Goal: Transaction & Acquisition: Purchase product/service

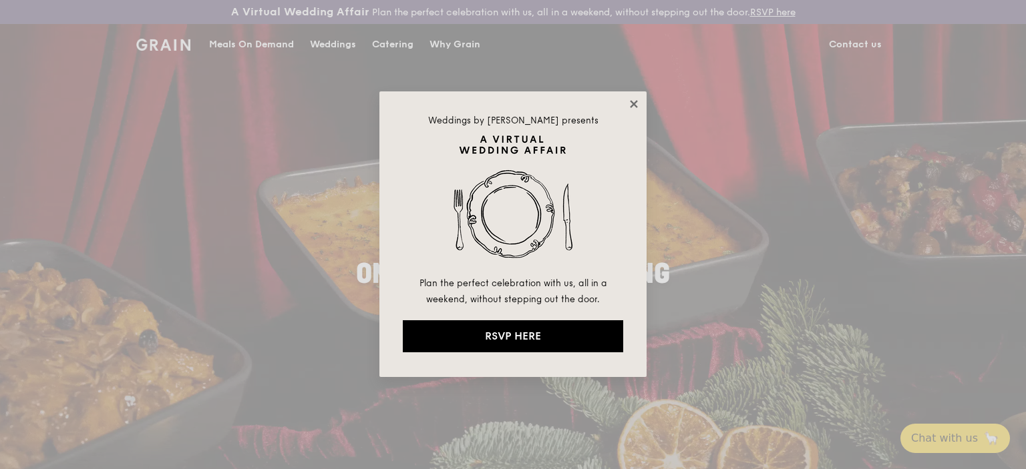
click at [633, 107] on icon at bounding box center [634, 104] width 12 height 12
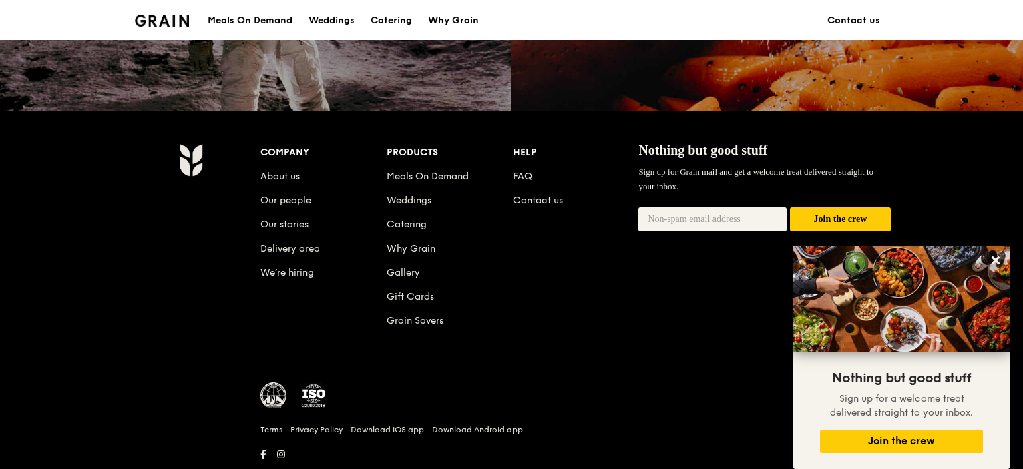
scroll to position [1373, 0]
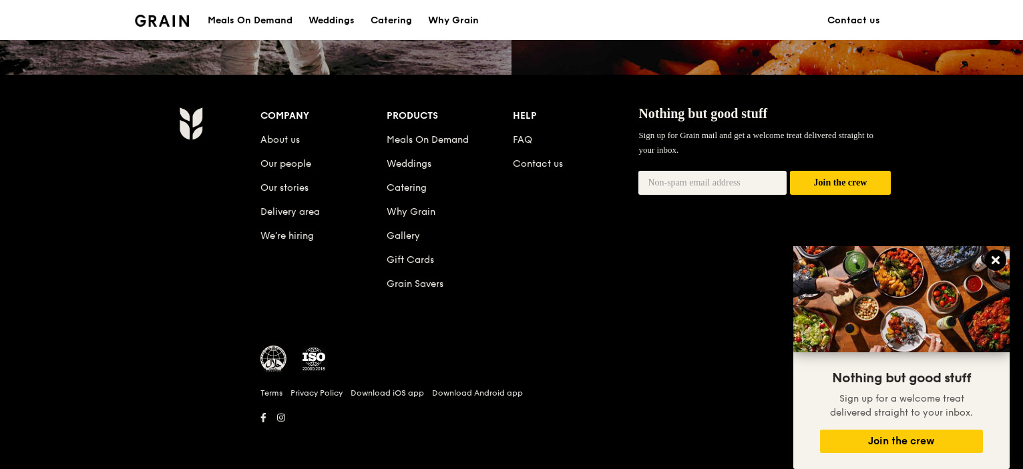
click at [994, 260] on icon at bounding box center [996, 260] width 8 height 8
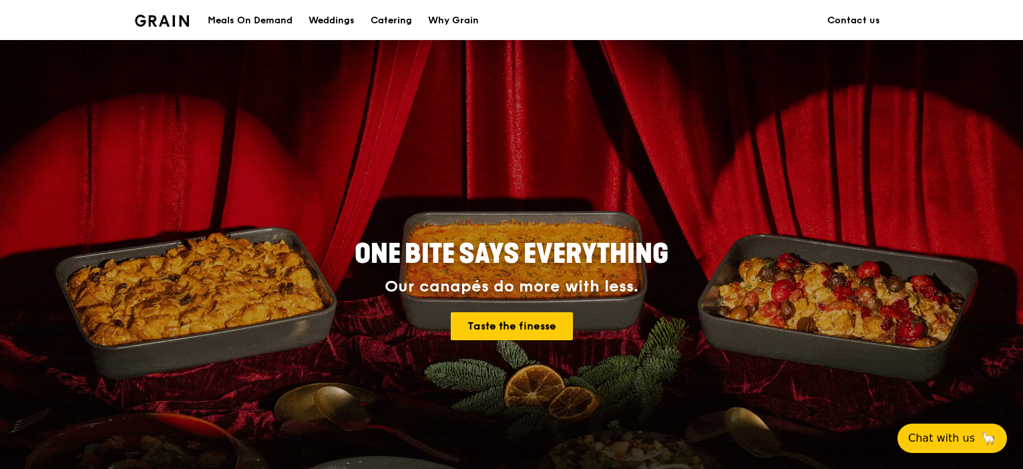
scroll to position [0, 0]
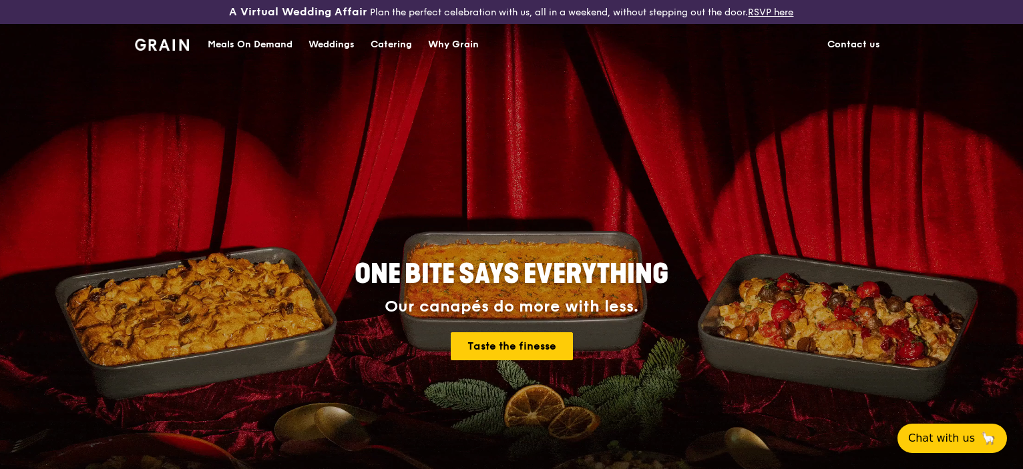
click at [272, 41] on div "Meals On Demand" at bounding box center [250, 45] width 85 height 40
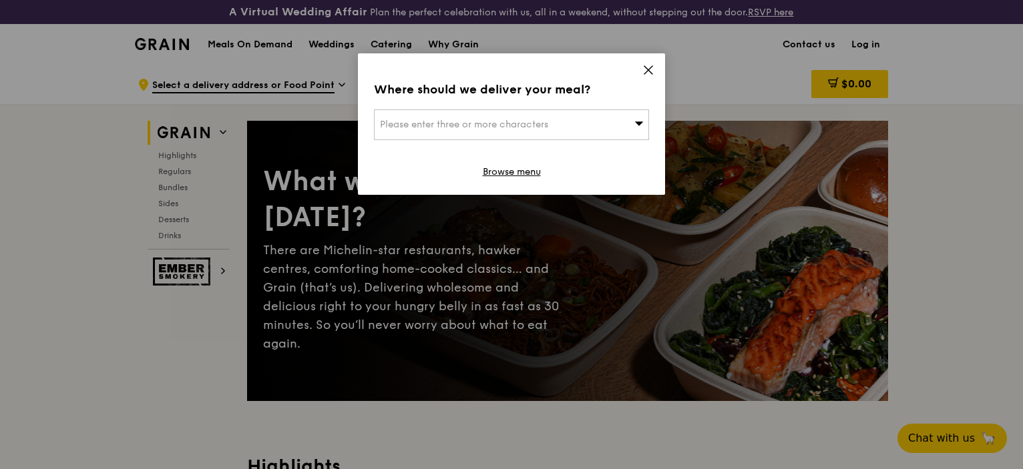
click at [649, 71] on icon at bounding box center [648, 70] width 8 height 8
